Goal: Task Accomplishment & Management: Manage account settings

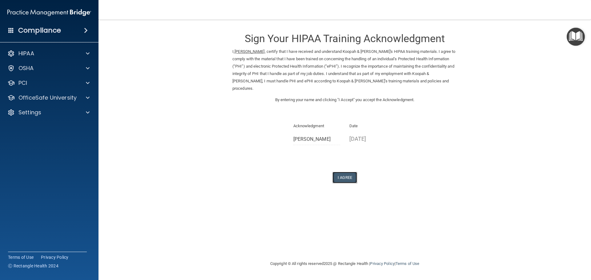
click at [342, 172] on button "I Agree" at bounding box center [344, 177] width 25 height 11
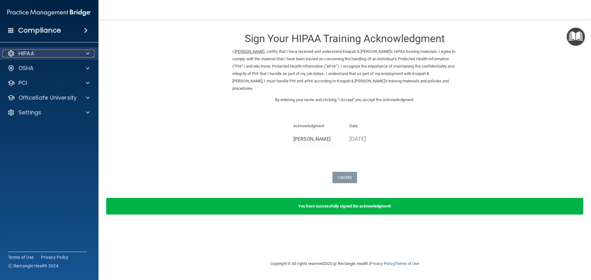
click at [30, 52] on p "HIPAA" at bounding box center [26, 53] width 16 height 7
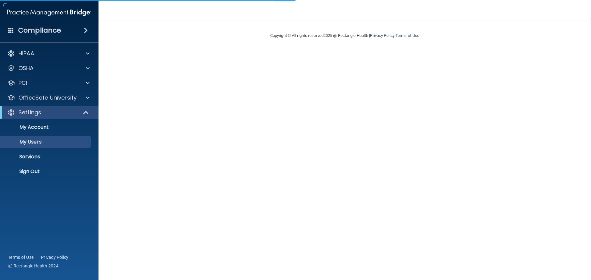
select select "20"
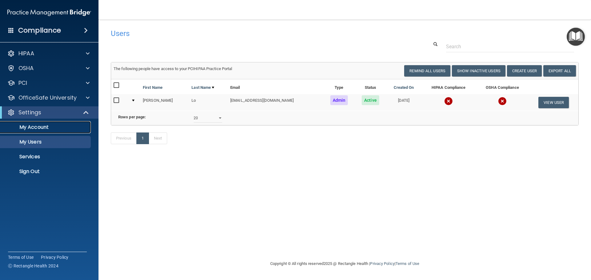
click at [40, 127] on p "My Account" at bounding box center [46, 127] width 84 height 6
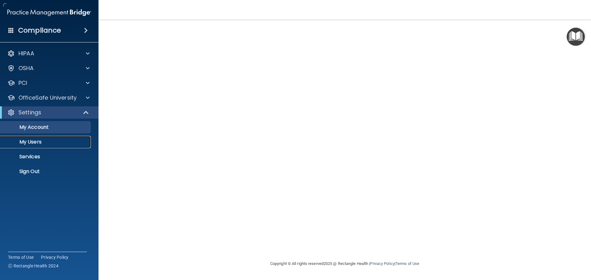
click at [38, 139] on p "My Users" at bounding box center [46, 142] width 84 height 6
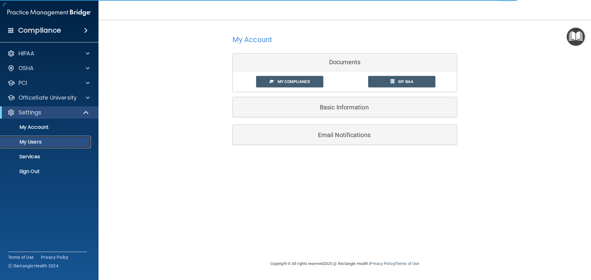
select select "20"
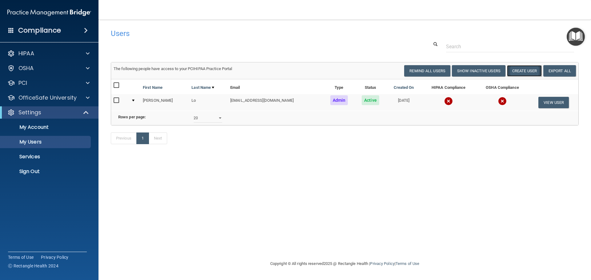
click at [524, 72] on button "Create User" at bounding box center [524, 70] width 35 height 11
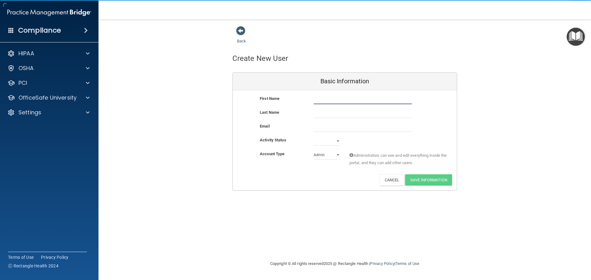
drag, startPoint x: 323, startPoint y: 102, endPoint x: 327, endPoint y: 107, distance: 6.4
click at [323, 102] on input "text" at bounding box center [363, 99] width 98 height 9
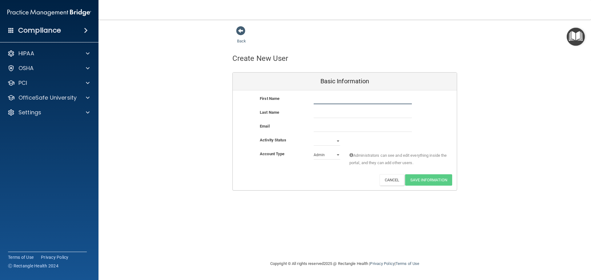
paste input "Davidson Okugbe"
type input "Davidson Okugbe"
click at [326, 114] on input "text" at bounding box center [363, 113] width 98 height 9
paste input "Davidson Okugbe"
type input "Davidson Okugbe"
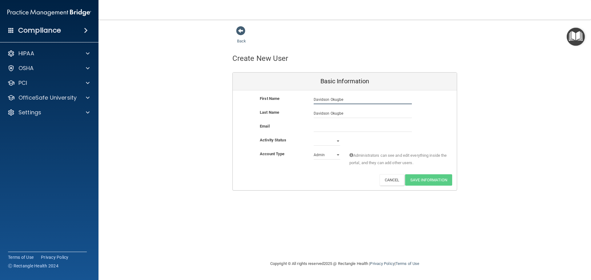
drag, startPoint x: 343, startPoint y: 101, endPoint x: 329, endPoint y: 98, distance: 13.4
click at [329, 98] on input "Davidson Okugbe" at bounding box center [363, 99] width 98 height 9
type input "Davidson"
drag, startPoint x: 331, startPoint y: 114, endPoint x: 285, endPoint y: 112, distance: 45.6
click at [289, 110] on div "Last Name Davidson Okugbe" at bounding box center [345, 113] width 224 height 9
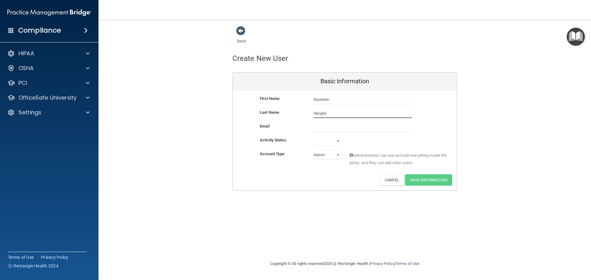
type input "Okugbe"
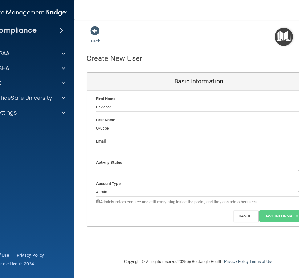
click at [104, 152] on input "email" at bounding box center [199, 149] width 206 height 9
paste input "davidsonokugbe@gmil.com"
type input "davidsonokugbe@gmil.com"
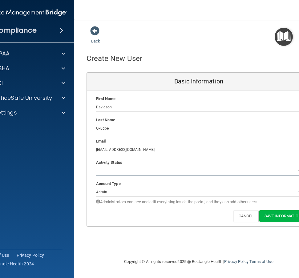
click at [112, 175] on select "Active Inactive" at bounding box center [199, 170] width 206 height 9
select select "active"
click at [96, 166] on select "Active Inactive" at bounding box center [199, 170] width 206 height 9
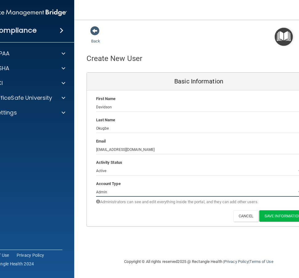
click at [136, 195] on select "Admin Member" at bounding box center [199, 191] width 206 height 9
click at [96, 187] on select "Admin Member" at bounding box center [199, 191] width 206 height 9
click at [118, 193] on select "Admin Member" at bounding box center [199, 191] width 206 height 9
select select "practice_admin"
click at [96, 187] on select "Admin Member" at bounding box center [199, 191] width 206 height 9
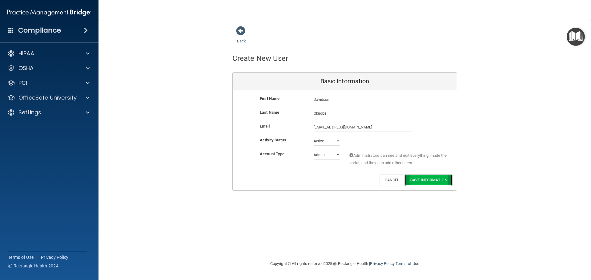
click at [430, 179] on button "Save Information" at bounding box center [428, 180] width 47 height 11
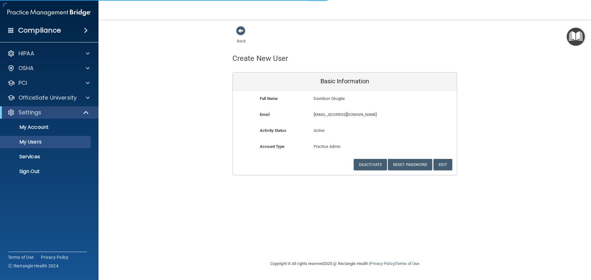
select select "20"
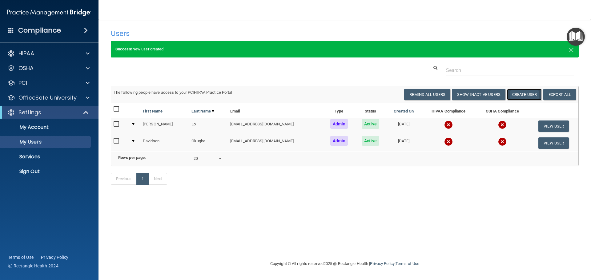
click at [528, 95] on button "Create User" at bounding box center [524, 94] width 35 height 11
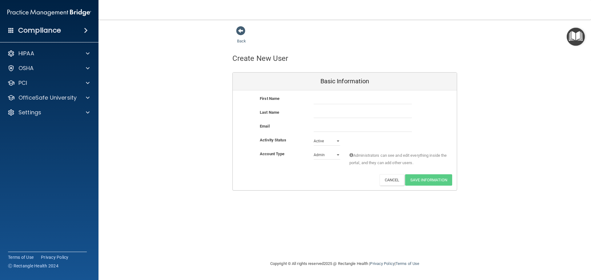
drag, startPoint x: 256, startPoint y: 134, endPoint x: 281, endPoint y: 117, distance: 30.2
click at [256, 134] on div "Email" at bounding box center [345, 130] width 224 height 14
click at [320, 102] on input "text" at bounding box center [363, 99] width 98 height 9
paste input "Joana Rico Sanchez"
type input "Joana Rico Sanchez"
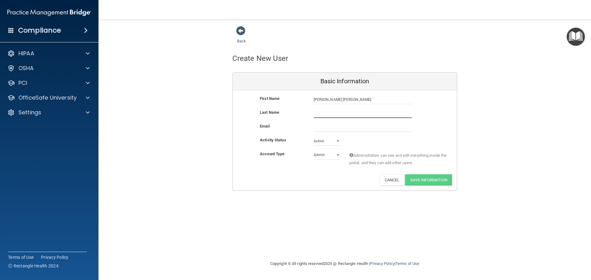
click at [317, 115] on input "text" at bounding box center [363, 113] width 98 height 9
paste input "Joana Rico Sanchez"
type input "Joana Rico Sanchez"
drag, startPoint x: 349, startPoint y: 100, endPoint x: 325, endPoint y: 97, distance: 24.4
click at [325, 97] on input "Joana Rico Sanchez" at bounding box center [363, 99] width 98 height 9
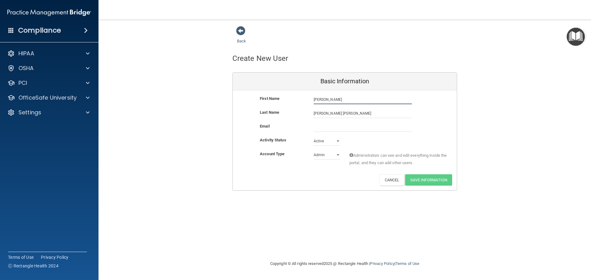
type input "[PERSON_NAME]"
drag, startPoint x: 326, startPoint y: 114, endPoint x: 299, endPoint y: 107, distance: 28.0
click at [301, 108] on div "First Name Joana Joana Rico Sanchez Joana Last Name Joana Rico Sanchez Email Ac…" at bounding box center [345, 140] width 224 height 100
type input "[PERSON_NAME]"
click at [321, 128] on input "email" at bounding box center [363, 127] width 98 height 9
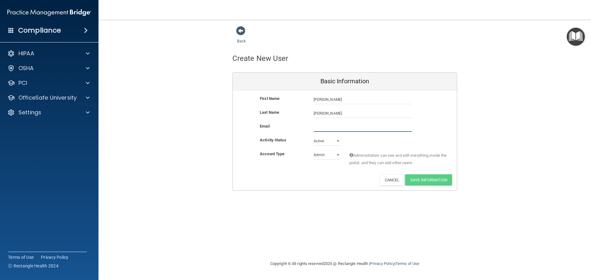
paste input "[EMAIL_ADDRESS][DOMAIN_NAME]"
type input "[EMAIL_ADDRESS][DOMAIN_NAME]"
click at [329, 182] on div "Deactivate Reset Password Edit Cancel Save Information" at bounding box center [345, 180] width 224 height 11
click at [338, 156] on select "Admin Member" at bounding box center [327, 154] width 26 height 9
click at [337, 156] on select "Admin Member" at bounding box center [327, 154] width 26 height 9
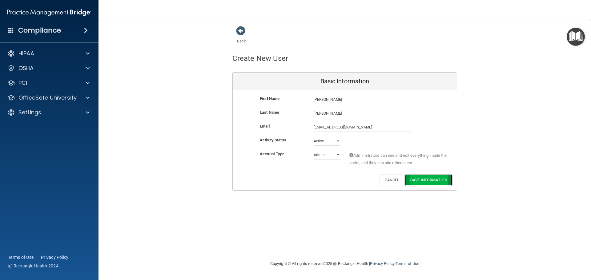
click at [436, 180] on button "Save Information" at bounding box center [428, 180] width 47 height 11
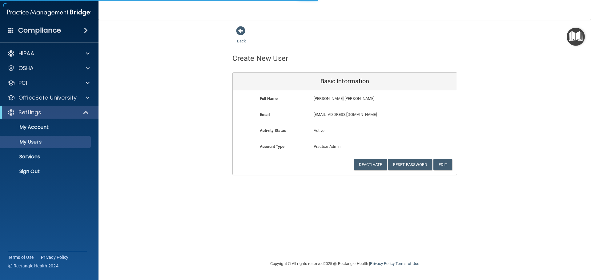
select select "20"
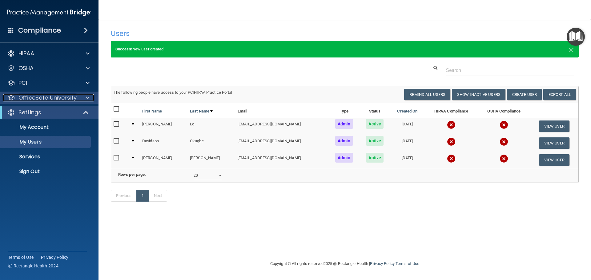
click at [30, 98] on p "OfficeSafe University" at bounding box center [47, 97] width 58 height 7
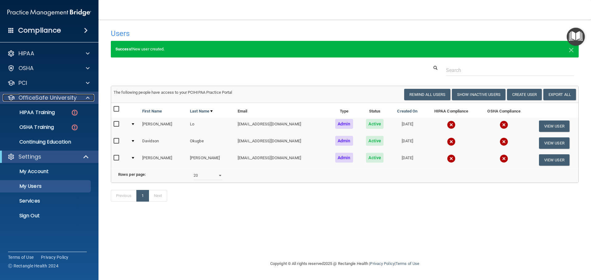
click at [31, 97] on p "OfficeSafe University" at bounding box center [47, 97] width 58 height 7
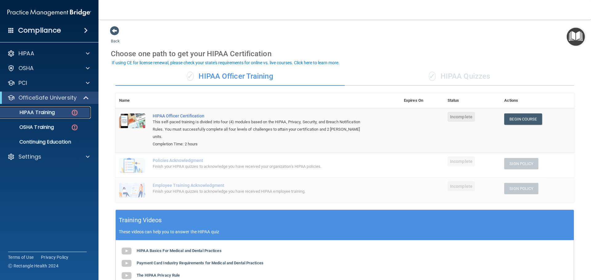
click at [47, 110] on p "HIPAA Training" at bounding box center [29, 113] width 51 height 6
click at [42, 101] on p "OfficeSafe University" at bounding box center [47, 97] width 58 height 7
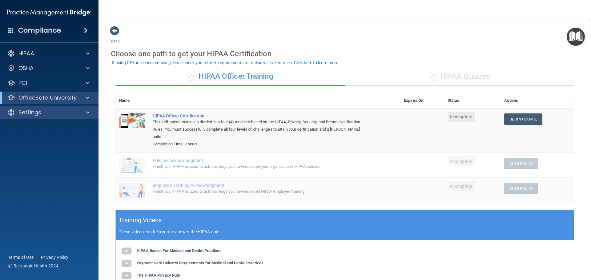
click at [45, 109] on div "Settings" at bounding box center [49, 112] width 99 height 12
click at [86, 100] on span at bounding box center [88, 97] width 4 height 7
click at [527, 119] on link "Begin Course" at bounding box center [523, 119] width 38 height 11
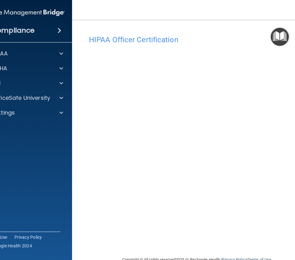
click at [207, 37] on h4 "HIPAA Officer Certification" at bounding box center [196, 40] width 215 height 8
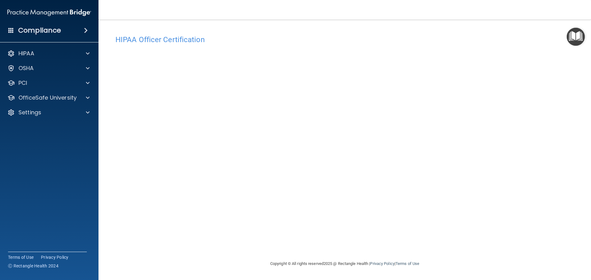
click at [574, 40] on img "Open Resource Center" at bounding box center [576, 37] width 18 height 18
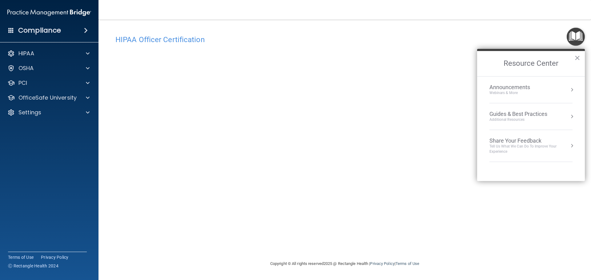
click at [495, 24] on main "HIPAA Officer Certification This course doesn’t expire until . Are you sure you…" at bounding box center [344, 150] width 492 height 261
click at [573, 57] on h2 "Resource Center" at bounding box center [531, 63] width 108 height 25
click at [578, 58] on button "×" at bounding box center [577, 58] width 6 height 10
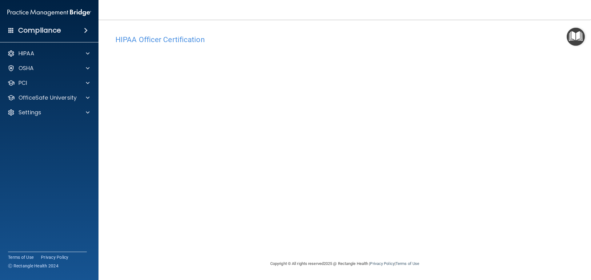
click at [573, 41] on img "Open Resource Center" at bounding box center [576, 37] width 18 height 18
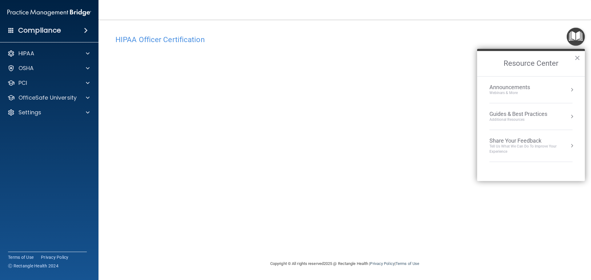
click at [522, 85] on div "Announcements" at bounding box center [515, 87] width 53 height 7
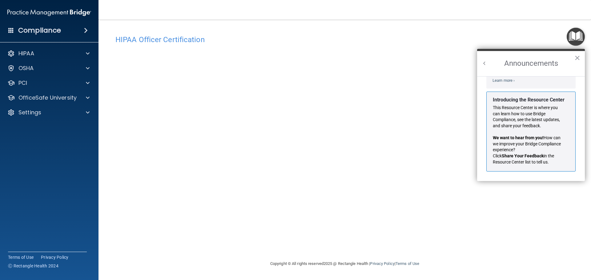
scroll to position [108, 0]
click at [575, 56] on button "×" at bounding box center [577, 58] width 6 height 10
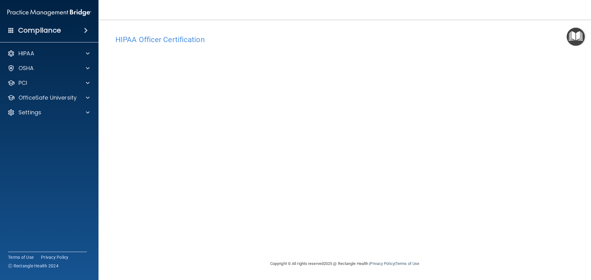
click at [573, 42] on img "Open Resource Center" at bounding box center [576, 37] width 18 height 18
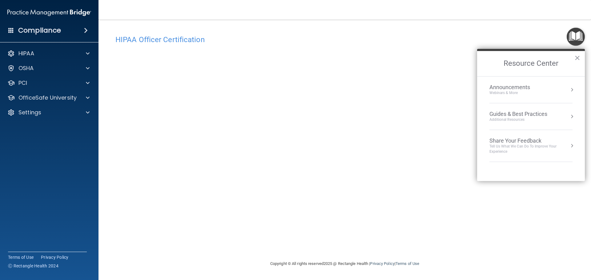
click at [513, 117] on div "Guides & Best Practices" at bounding box center [518, 114] width 58 height 7
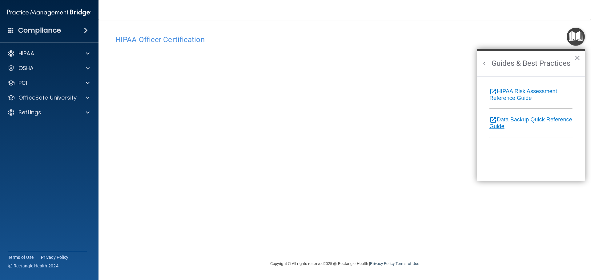
scroll to position [0, 0]
click at [522, 92] on link "open_in_new HIPAA Risk Assessment Reference Guide" at bounding box center [523, 94] width 68 height 13
click at [515, 126] on link "open_in_new Data Backup Quick Reference Guide" at bounding box center [530, 123] width 83 height 13
click at [577, 57] on button "×" at bounding box center [577, 58] width 6 height 10
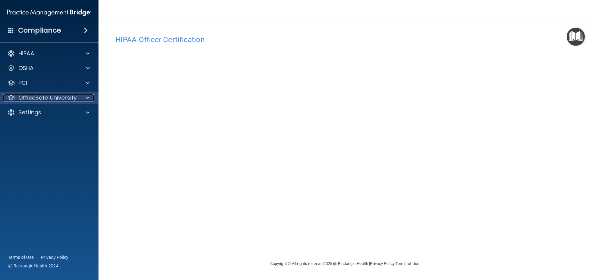
click at [45, 98] on p "OfficeSafe University" at bounding box center [47, 97] width 58 height 7
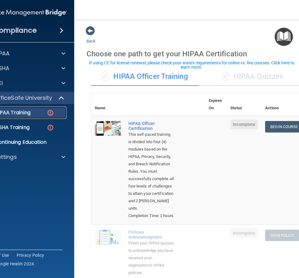
click at [17, 116] on link "HIPAA Training" at bounding box center [18, 112] width 97 height 12
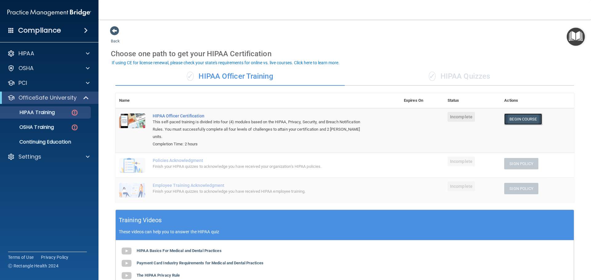
click at [299, 118] on link "Begin Course" at bounding box center [523, 119] width 38 height 11
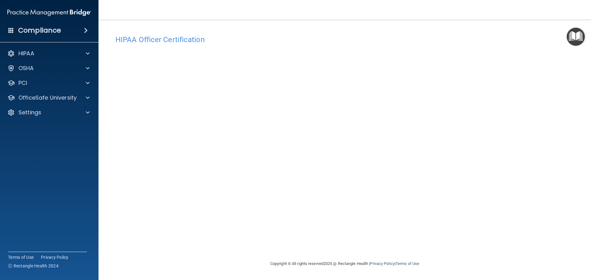
drag, startPoint x: 289, startPoint y: 46, endPoint x: 462, endPoint y: 256, distance: 272.4
click at [462, 255] on footer "Copyright © All rights reserved 2025 @ Rectangle Health | Privacy Policy | Term…" at bounding box center [345, 264] width 468 height 20
click at [34, 58] on div "HIPAA" at bounding box center [49, 53] width 99 height 12
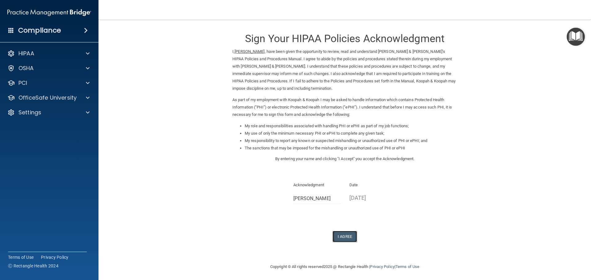
click at [339, 238] on button "I Agree" at bounding box center [344, 236] width 25 height 11
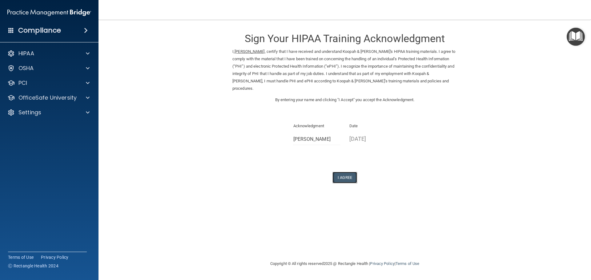
click at [346, 172] on button "I Agree" at bounding box center [344, 177] width 25 height 11
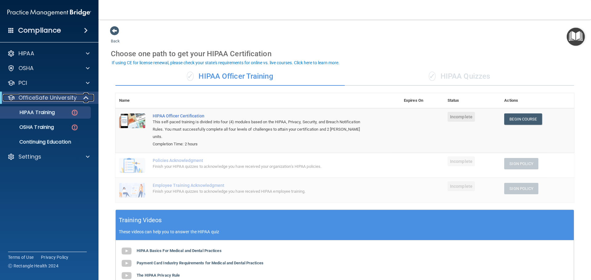
click at [42, 99] on p "OfficeSafe University" at bounding box center [47, 97] width 58 height 7
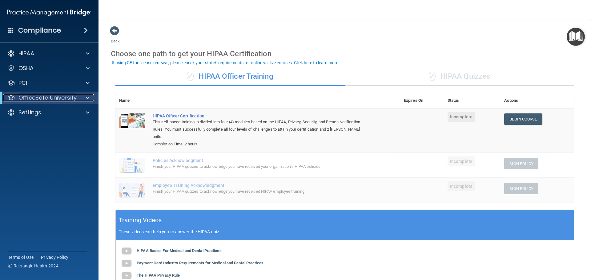
click at [31, 94] on p "OfficeSafe University" at bounding box center [47, 97] width 58 height 7
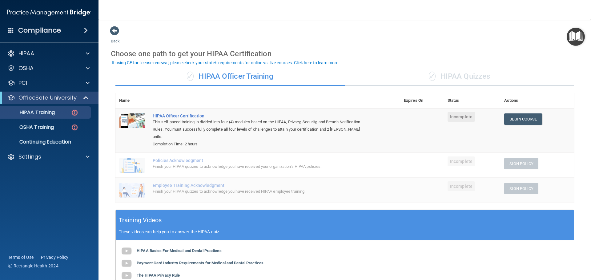
click at [23, 30] on h4 "Compliance" at bounding box center [39, 30] width 43 height 9
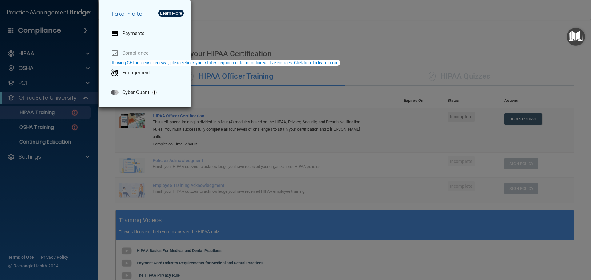
click at [24, 30] on div "Take me to: Payments Compliance Engagement Cyber Quant" at bounding box center [295, 140] width 591 height 280
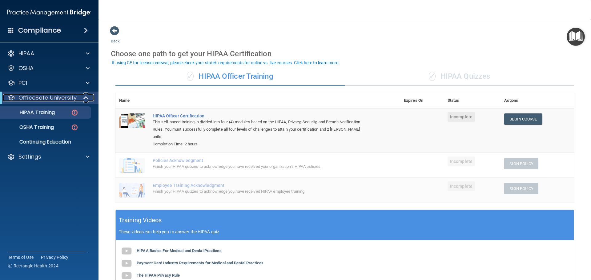
click at [29, 98] on p "OfficeSafe University" at bounding box center [47, 97] width 58 height 7
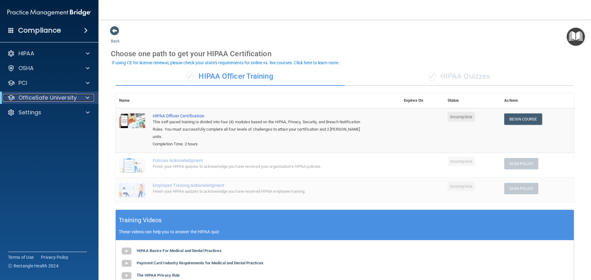
click at [29, 98] on p "OfficeSafe University" at bounding box center [47, 97] width 58 height 7
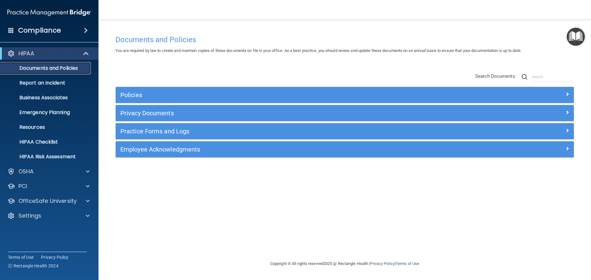
click at [43, 71] on p "Documents and Policies" at bounding box center [46, 68] width 84 height 6
click at [41, 70] on p "Documents and Policies" at bounding box center [46, 68] width 84 height 6
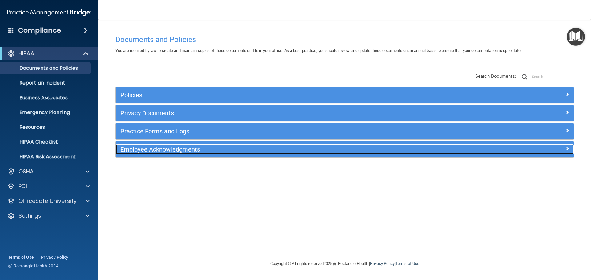
click at [146, 153] on div "Employee Acknowledgments" at bounding box center [287, 150] width 343 height 10
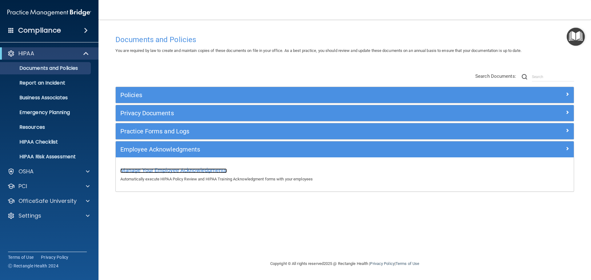
click at [152, 169] on span "Manage Your Employee Acknowledgments" at bounding box center [173, 170] width 106 height 6
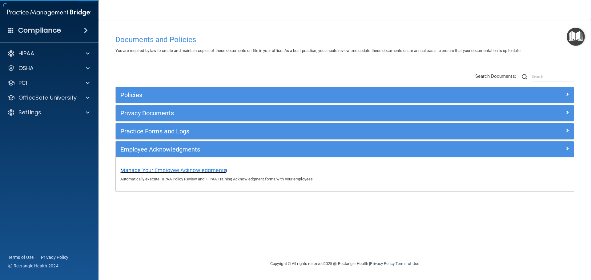
click at [160, 169] on span "Manage Your Employee Acknowledgments" at bounding box center [173, 170] width 106 height 6
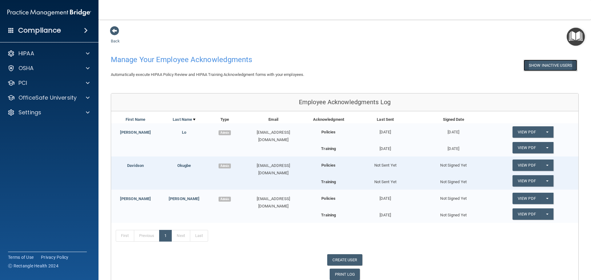
click at [552, 66] on button "Show Inactive Users" at bounding box center [551, 65] width 54 height 11
click at [552, 66] on button "Hide Inactive Users" at bounding box center [551, 65] width 51 height 11
click at [528, 168] on link "View PDF" at bounding box center [526, 165] width 28 height 11
click at [223, 135] on div "Admin" at bounding box center [224, 132] width 32 height 7
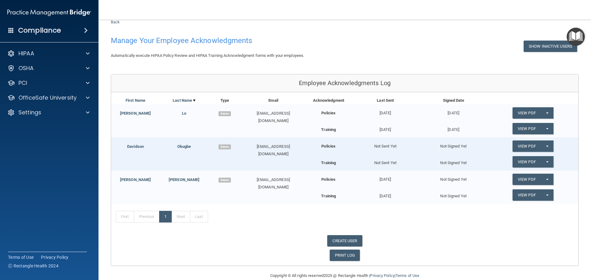
scroll to position [30, 0]
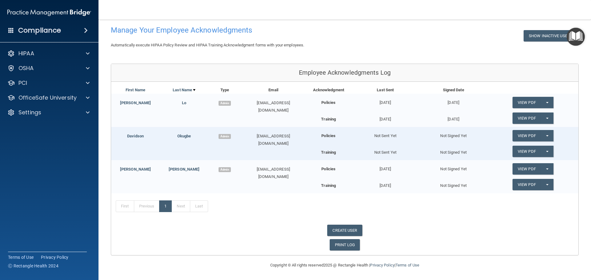
click at [132, 139] on div "Davidson" at bounding box center [135, 136] width 49 height 7
click at [133, 134] on link "Davidson" at bounding box center [135, 136] width 17 height 5
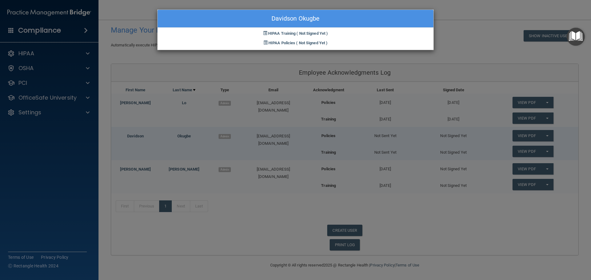
click at [306, 37] on div "HIPAA Training ( Not Signed Yet )" at bounding box center [296, 33] width 276 height 10
click at [450, 241] on div "Davidson Okugbe HIPAA Training ( Not Signed Yet ) HIPAA Policies ( Not Signed Y…" at bounding box center [295, 140] width 591 height 280
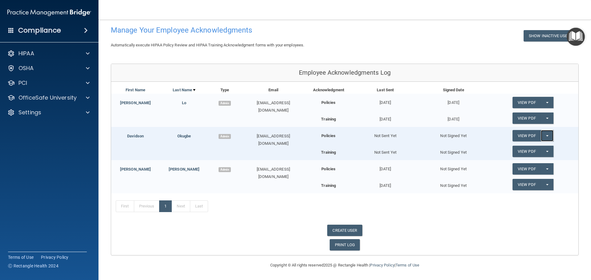
click at [543, 134] on button "Split button!" at bounding box center [547, 135] width 13 height 11
click at [549, 150] on link "Send Acknowledgment" at bounding box center [538, 148] width 53 height 9
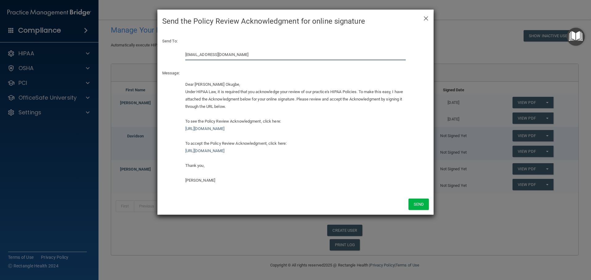
drag, startPoint x: 194, startPoint y: 50, endPoint x: 146, endPoint y: 54, distance: 47.9
click at [148, 54] on div "× Close Send the Policy Review Acknowledgment for online signature Send To: dav…" at bounding box center [295, 140] width 591 height 280
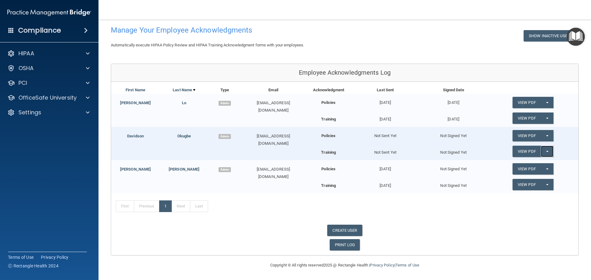
click at [545, 150] on button "Split button!" at bounding box center [547, 151] width 13 height 11
click at [541, 167] on link "Send Acknowledgment PDF" at bounding box center [543, 163] width 62 height 9
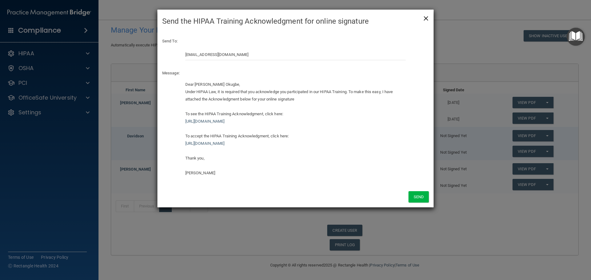
click at [427, 18] on span "×" at bounding box center [426, 17] width 6 height 12
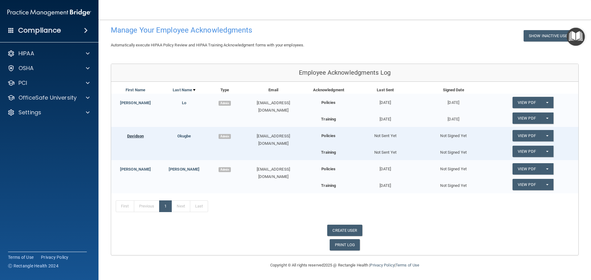
click at [130, 134] on link "Davidson" at bounding box center [135, 136] width 17 height 5
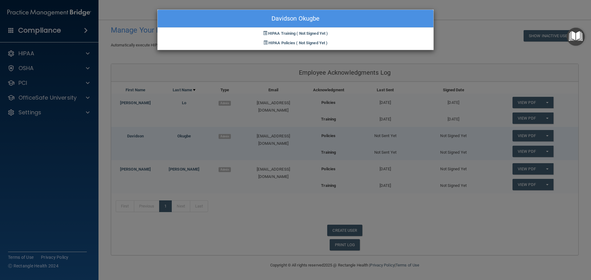
click at [132, 135] on div "Davidson Okugbe HIPAA Training ( Not Signed Yet ) HIPAA Policies ( Not Signed Y…" at bounding box center [295, 140] width 591 height 280
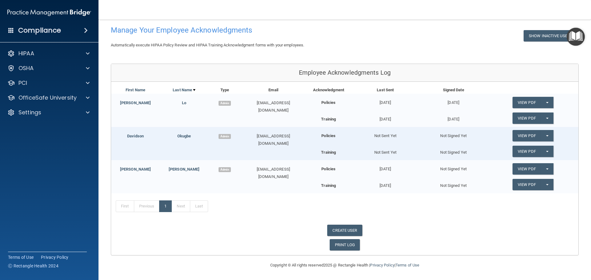
click at [224, 137] on span "Admin" at bounding box center [225, 136] width 12 height 5
drag, startPoint x: 291, startPoint y: 137, endPoint x: 348, endPoint y: 130, distance: 57.8
click at [292, 138] on div "[EMAIL_ADDRESS][DOMAIN_NAME]" at bounding box center [273, 140] width 65 height 15
click at [130, 137] on link "Davidson" at bounding box center [135, 136] width 17 height 5
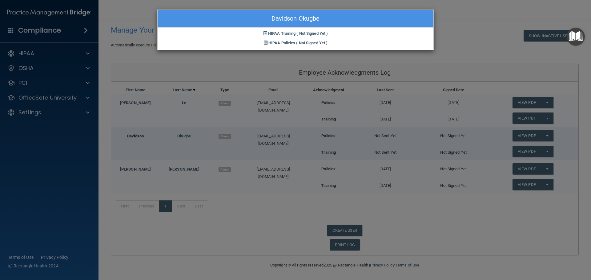
click at [130, 137] on div "Davidson Okugbe HIPAA Training ( Not Signed Yet ) HIPAA Policies ( Not Signed Y…" at bounding box center [295, 140] width 591 height 280
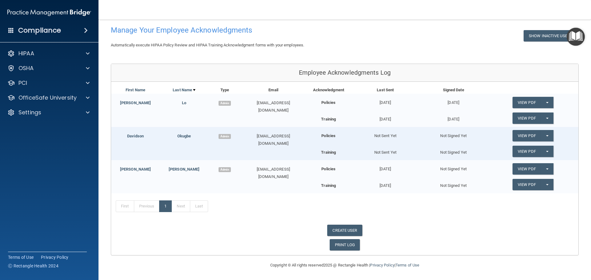
drag, startPoint x: 130, startPoint y: 138, endPoint x: 266, endPoint y: 210, distance: 154.8
click at [266, 211] on div "First Previous 1 Next Last" at bounding box center [344, 208] width 467 height 28
click at [134, 135] on link "Davidson" at bounding box center [135, 136] width 17 height 5
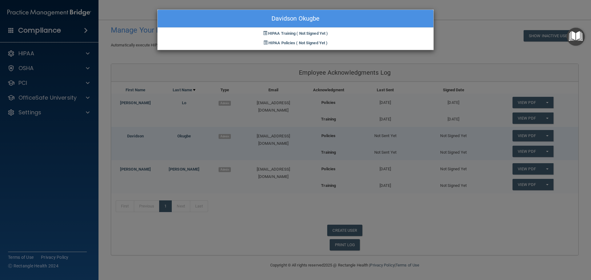
click at [214, 241] on div "Davidson Okugbe HIPAA Training ( Not Signed Yet ) HIPAA Policies ( Not Signed Y…" at bounding box center [295, 140] width 591 height 280
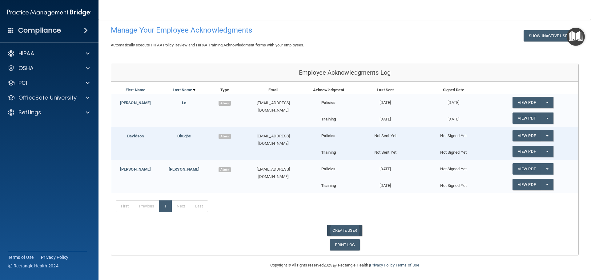
click at [342, 232] on link "CREATE USER" at bounding box center [344, 230] width 35 height 11
select select "practice_admin"
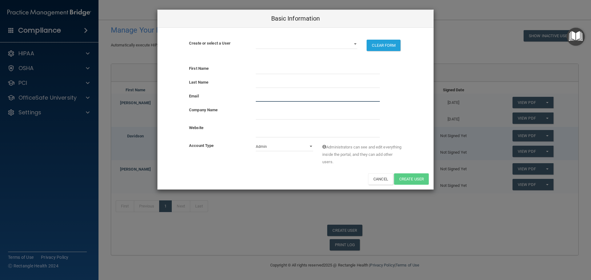
click at [263, 94] on input "email" at bounding box center [318, 97] width 124 height 9
paste input "[EMAIL_ADDRESS][DOMAIN_NAME]"
type input "[EMAIL_ADDRESS][DOMAIN_NAME]"
click at [267, 69] on input "text" at bounding box center [318, 69] width 124 height 9
paste input "Davidson Okugbe"
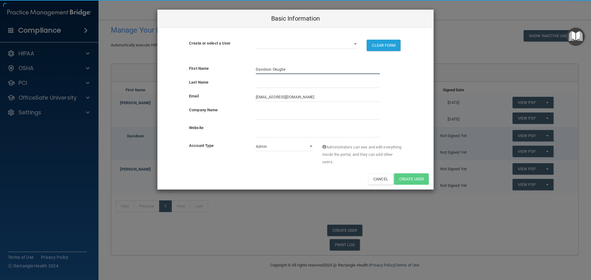
type input "Davidson Okugbe"
click at [264, 85] on input "text" at bounding box center [318, 83] width 124 height 9
paste input "Davidson Okugbe"
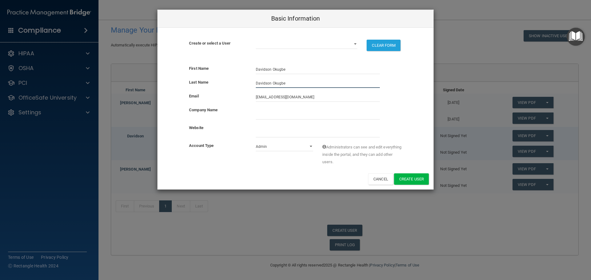
type input "Davidson Okugbe"
drag, startPoint x: 284, startPoint y: 69, endPoint x: 271, endPoint y: 69, distance: 13.2
click at [271, 69] on input "Davidson Okugbe" at bounding box center [318, 69] width 124 height 9
type input "Davidson"
drag, startPoint x: 273, startPoint y: 84, endPoint x: 244, endPoint y: 79, distance: 29.9
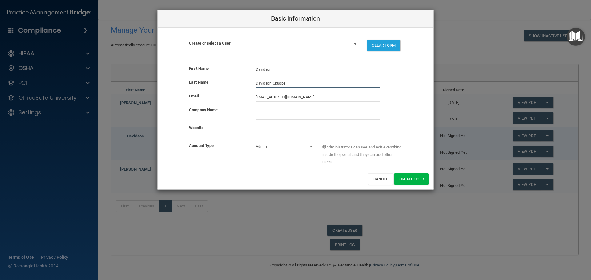
click at [243, 77] on div "First Name Davidson Last Name Davidson Okugbe Email davidsonokugbe@gmail.com Co…" at bounding box center [296, 124] width 276 height 129
type input "Okugbe"
click at [277, 147] on select "Admin Member" at bounding box center [285, 146] width 58 height 9
click at [275, 146] on select "Admin Member" at bounding box center [285, 146] width 58 height 9
click at [264, 110] on div at bounding box center [317, 112] width 133 height 13
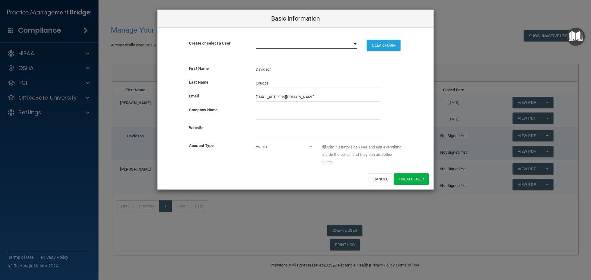
click at [354, 45] on select "davidsonokugbe@gmil.com dlo@imagendentalpartners.com ricojoana21@gmail.com" at bounding box center [307, 44] width 102 height 9
drag, startPoint x: 405, startPoint y: 72, endPoint x: 408, endPoint y: 75, distance: 4.8
click at [405, 72] on div "First Name Davidson" at bounding box center [296, 69] width 276 height 9
click at [270, 115] on input "company_name" at bounding box center [318, 114] width 124 height 9
type input "KOOPAH & KOOPAH"
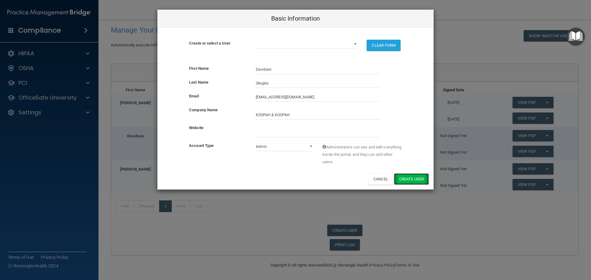
click at [410, 180] on button "Create User" at bounding box center [411, 179] width 35 height 11
click at [386, 45] on button "CLEAR FORM" at bounding box center [384, 45] width 34 height 11
click at [379, 179] on button "Cancel" at bounding box center [380, 179] width 25 height 11
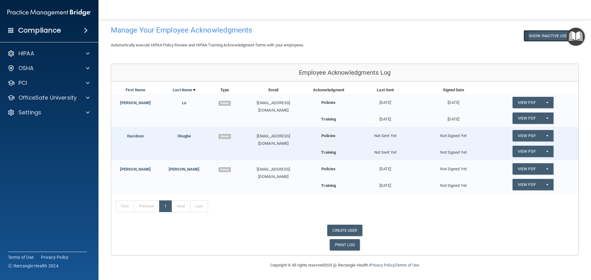
click at [547, 37] on button "Show Inactive Users" at bounding box center [551, 35] width 54 height 11
click at [547, 37] on button "Hide Inactive Users" at bounding box center [551, 35] width 51 height 11
click at [336, 232] on link "CREATE USER" at bounding box center [344, 230] width 35 height 11
select select "practice_admin"
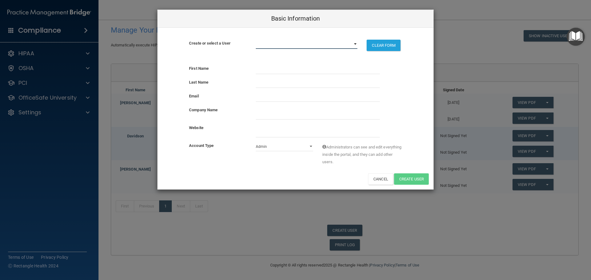
click at [355, 42] on select "davidsonokugbe@gmil.com davidsonokugbe@gmail.com dlo@imagendentalpartners.com r…" at bounding box center [307, 44] width 102 height 9
select select "1"
click at [256, 40] on select "davidsonokugbe@gmil.com davidsonokugbe@gmail.com dlo@imagendentalpartners.com r…" at bounding box center [307, 44] width 102 height 9
select select "practice_admin"
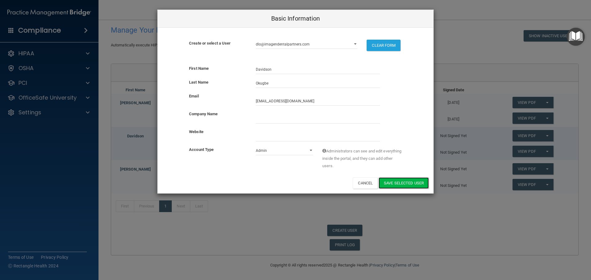
click at [400, 189] on div "First Name Davidson Last Name Okugbe Email davidsonokugbe@gmail.com Company Nam…" at bounding box center [296, 126] width 276 height 133
click at [359, 185] on button "Cancel" at bounding box center [365, 183] width 25 height 11
select select
select select "practice_admin"
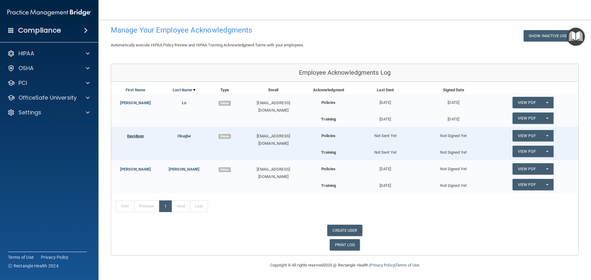
click at [133, 135] on link "Davidson" at bounding box center [135, 136] width 17 height 5
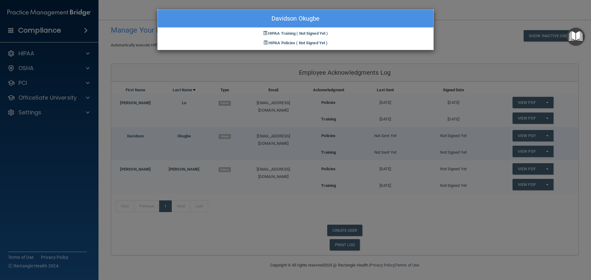
click at [576, 38] on img "Open Resource Center" at bounding box center [576, 37] width 18 height 18
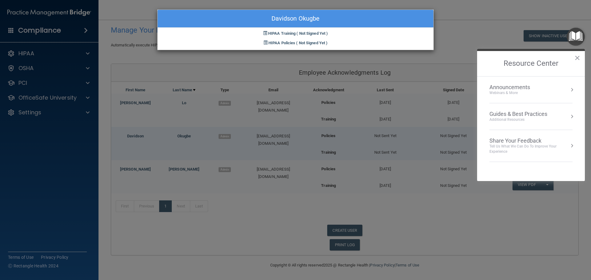
drag, startPoint x: 447, startPoint y: 230, endPoint x: 442, endPoint y: 230, distance: 4.6
click at [446, 230] on div "Davidson Okugbe HIPAA Training ( Not Signed Yet ) HIPAA Policies ( Not Signed Y…" at bounding box center [295, 140] width 591 height 280
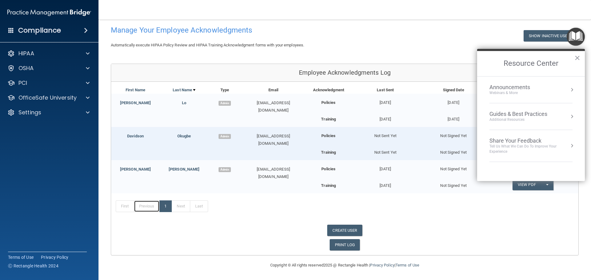
click at [144, 207] on link "Previous" at bounding box center [147, 207] width 26 height 12
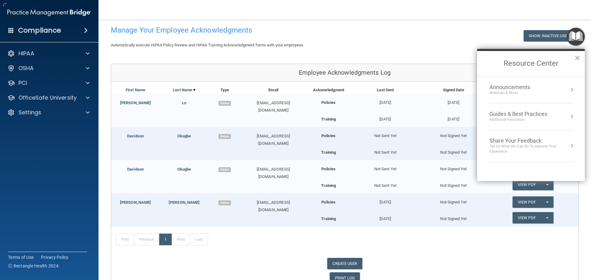
scroll to position [63, 0]
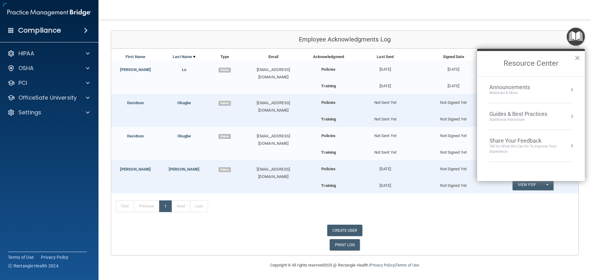
click at [579, 58] on button "×" at bounding box center [577, 58] width 6 height 10
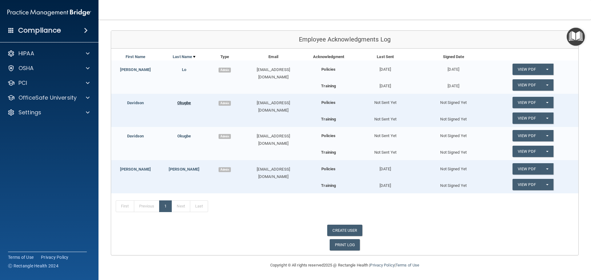
click at [184, 102] on link "Okugbe" at bounding box center [184, 103] width 14 height 5
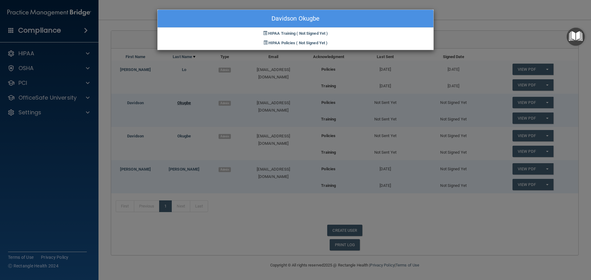
click at [184, 102] on div "Davidson Okugbe HIPAA Training ( Not Signed Yet ) HIPAA Policies ( Not Signed Y…" at bounding box center [295, 140] width 591 height 280
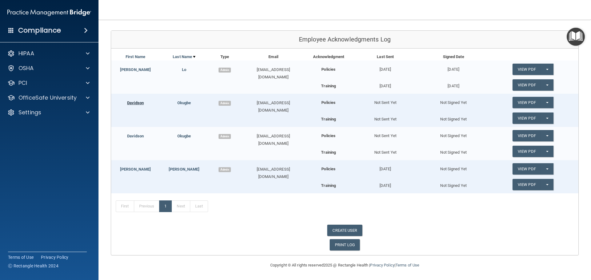
click at [127, 102] on link "Davidson" at bounding box center [135, 103] width 17 height 5
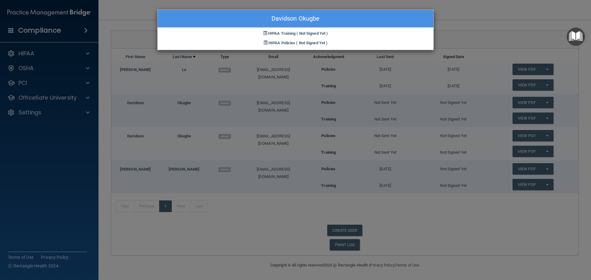
drag, startPoint x: 127, startPoint y: 102, endPoint x: 506, endPoint y: 26, distance: 386.8
click at [507, 26] on div "Davidson Okugbe HIPAA Training ( Not Signed Yet ) HIPAA Policies ( Not Signed Y…" at bounding box center [295, 140] width 591 height 280
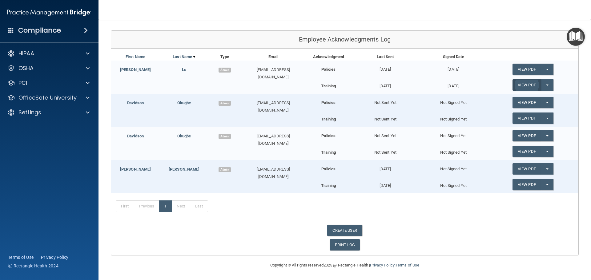
scroll to position [0, 0]
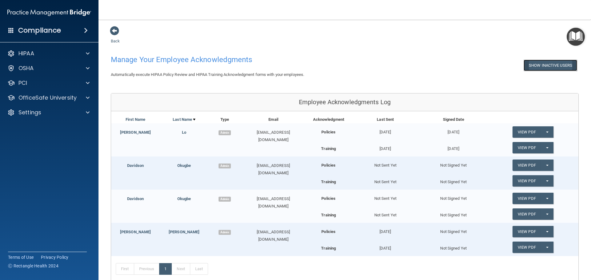
click at [549, 67] on button "Show Inactive Users" at bounding box center [551, 65] width 54 height 11
click at [549, 67] on button "Hide Inactive Users" at bounding box center [551, 65] width 51 height 11
